Goal: Task Accomplishment & Management: Use online tool/utility

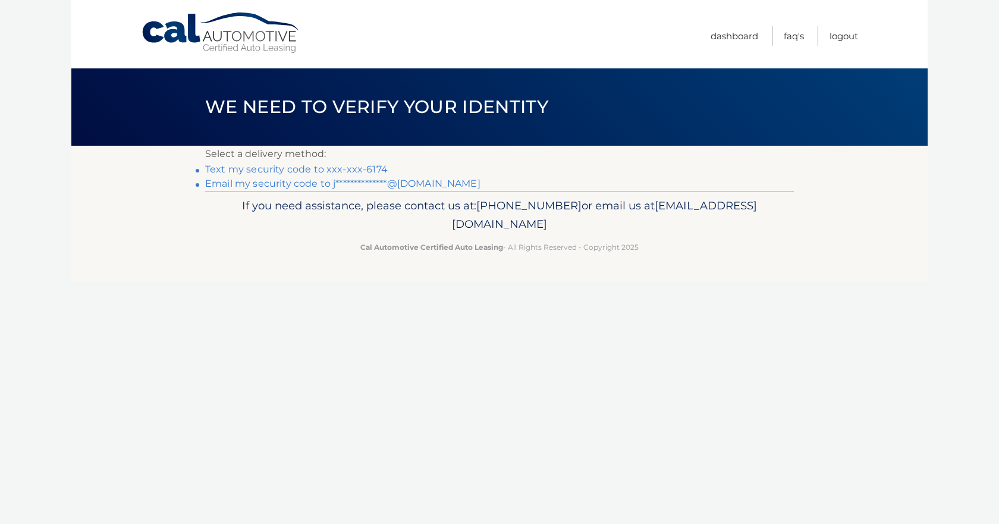
click at [290, 169] on link "Text my security code to xxx-xxx-6174" at bounding box center [296, 169] width 183 height 11
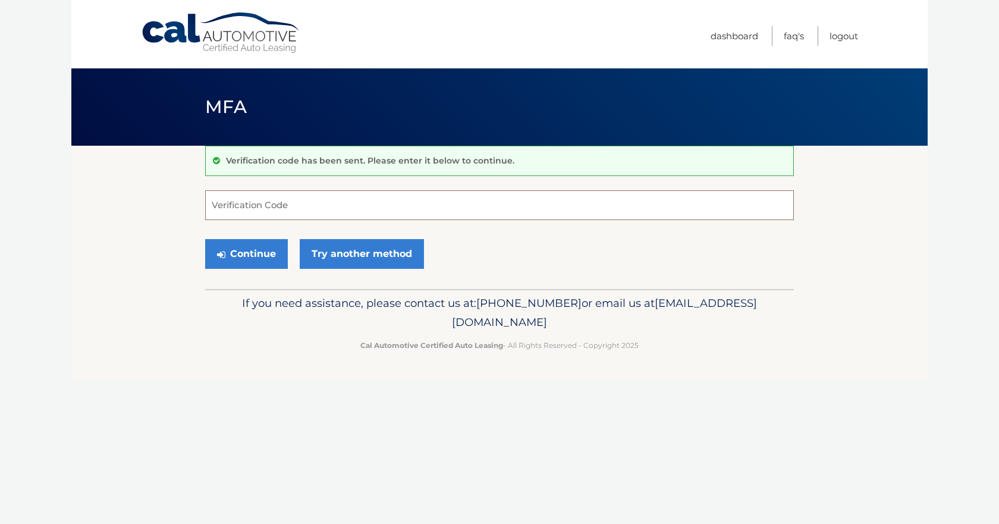
click at [280, 198] on input "Verification Code" at bounding box center [499, 205] width 589 height 30
type input "826744"
click at [251, 252] on button "Continue" at bounding box center [246, 254] width 83 height 30
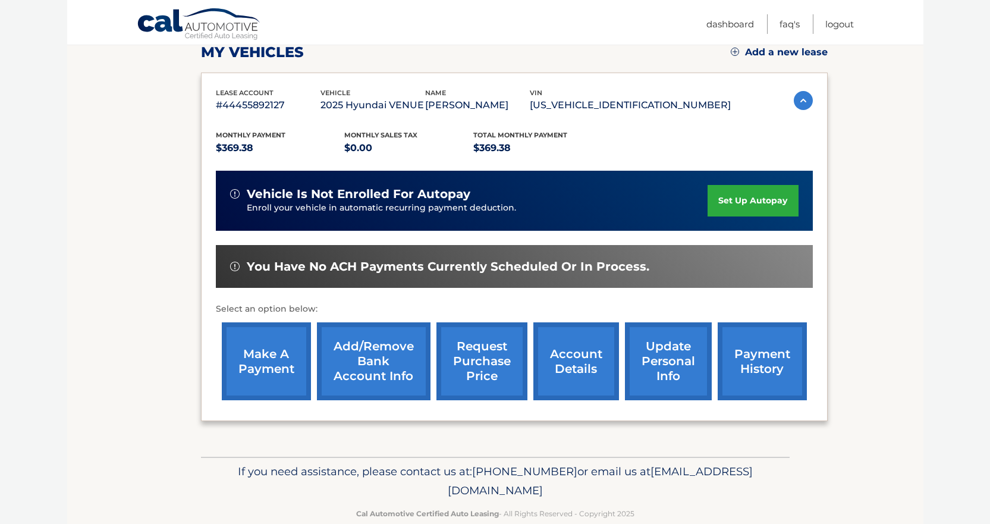
scroll to position [178, 0]
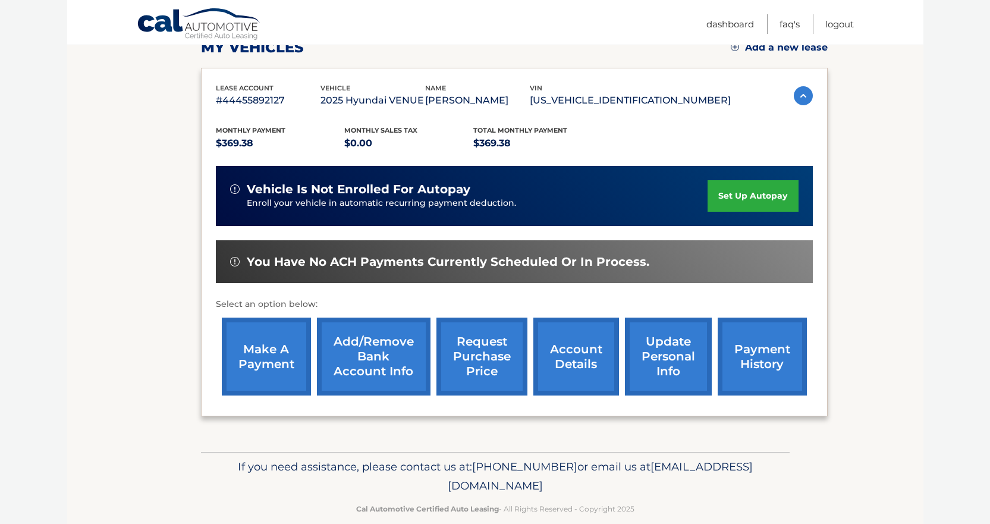
click at [263, 363] on link "make a payment" at bounding box center [266, 357] width 89 height 78
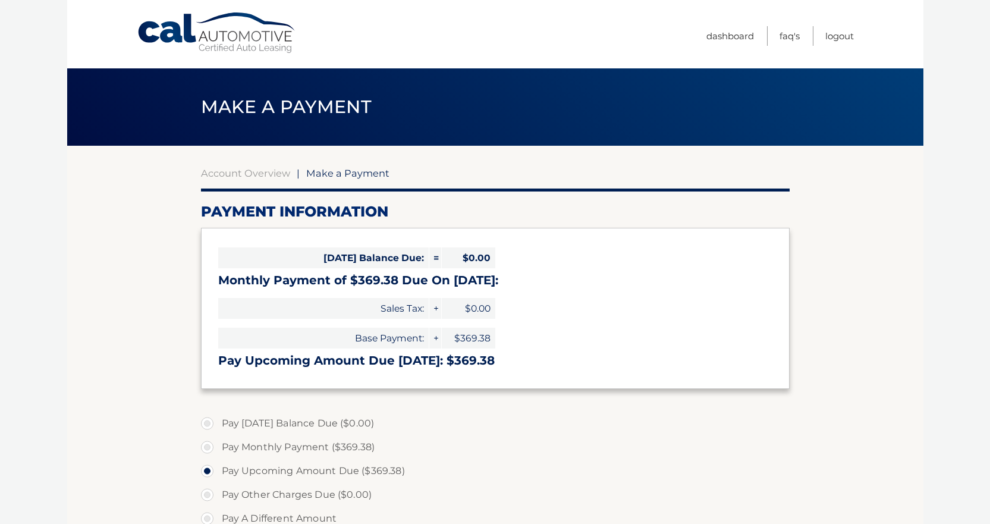
select select "Y2NlNDg4YjMtNWY2Ny00MmQ1LWE4MDEtNmI4YTQwMjE4NDIw"
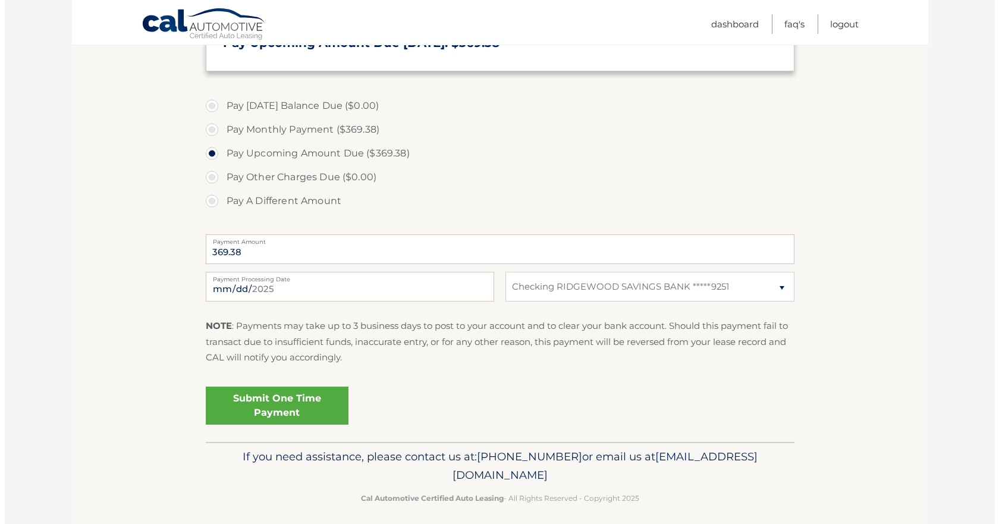
scroll to position [326, 0]
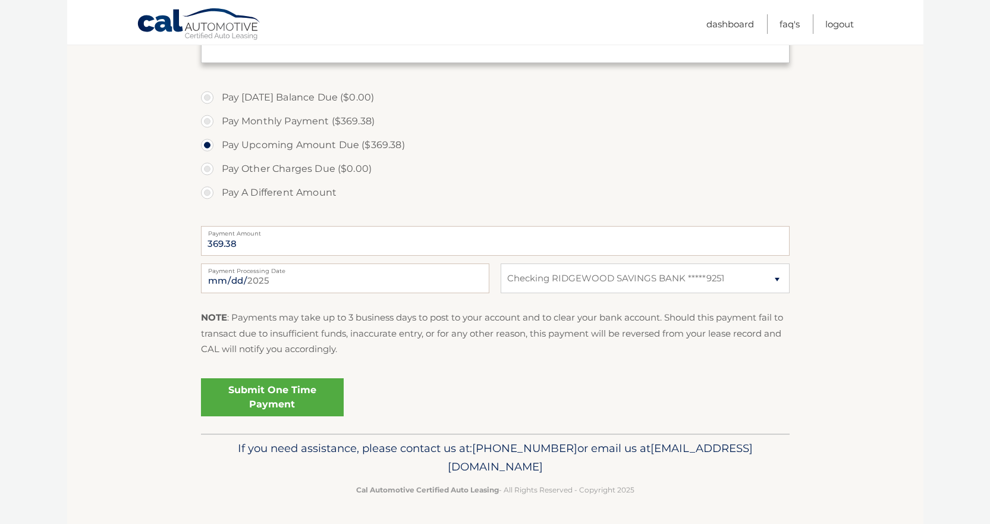
click at [274, 398] on link "Submit One Time Payment" at bounding box center [272, 397] width 143 height 38
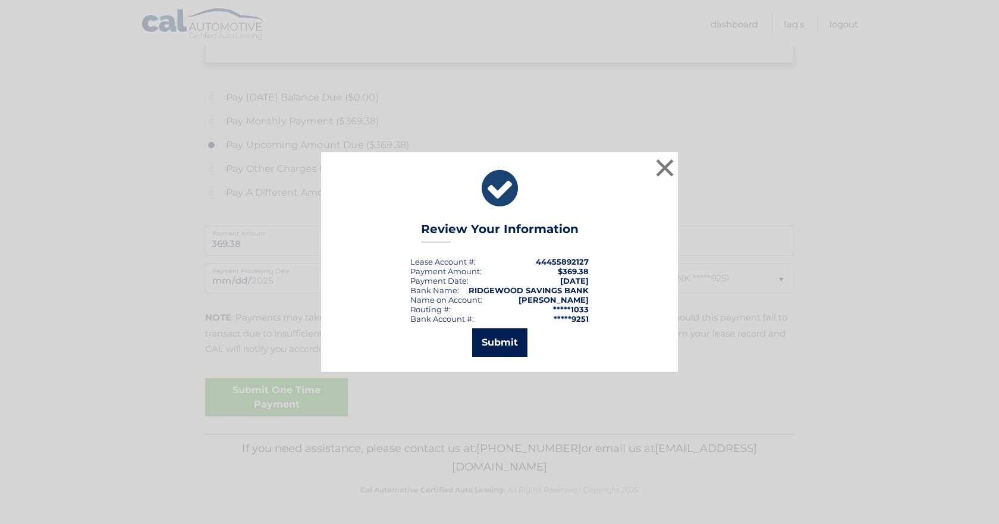
click at [498, 342] on button "Submit" at bounding box center [499, 342] width 55 height 29
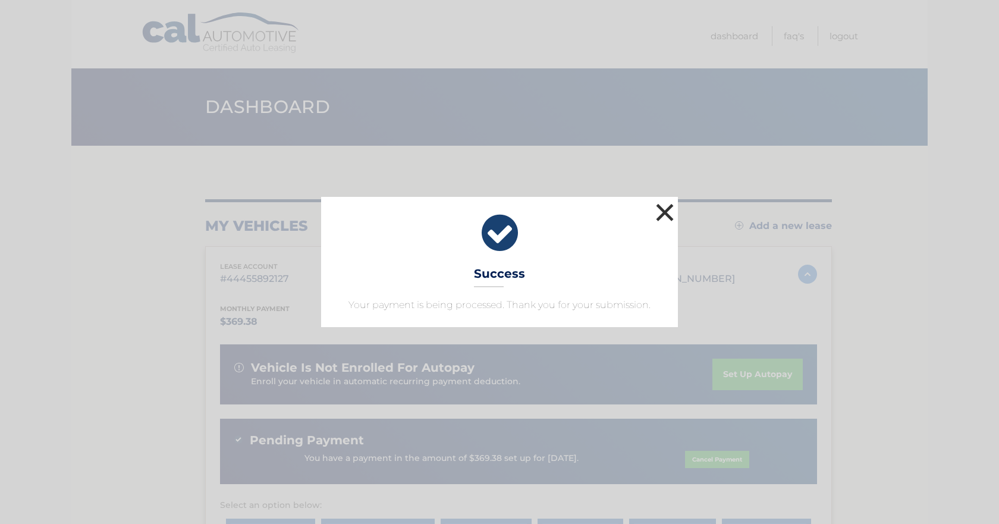
click at [668, 210] on button "×" at bounding box center [665, 212] width 24 height 24
